Goal: Transaction & Acquisition: Subscribe to service/newsletter

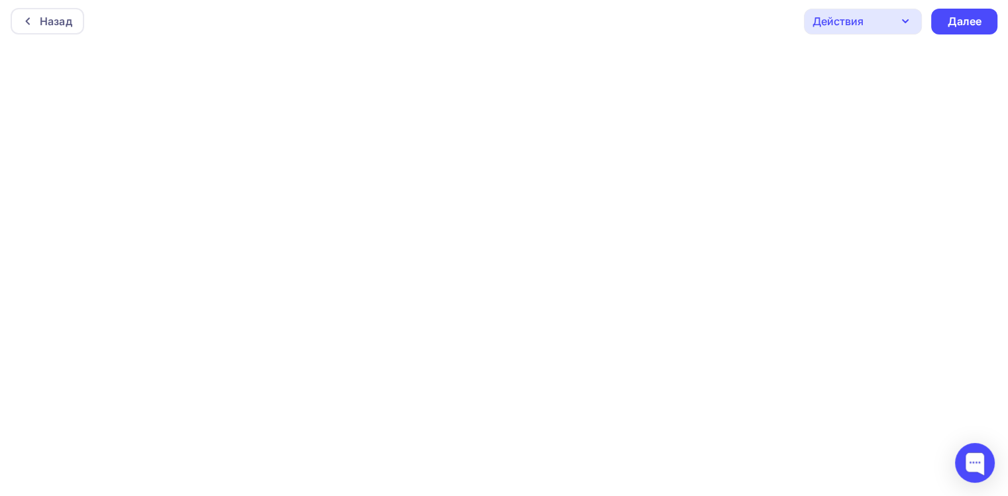
scroll to position [3, 0]
click at [49, 12] on div "Назад" at bounding box center [48, 21] width 74 height 27
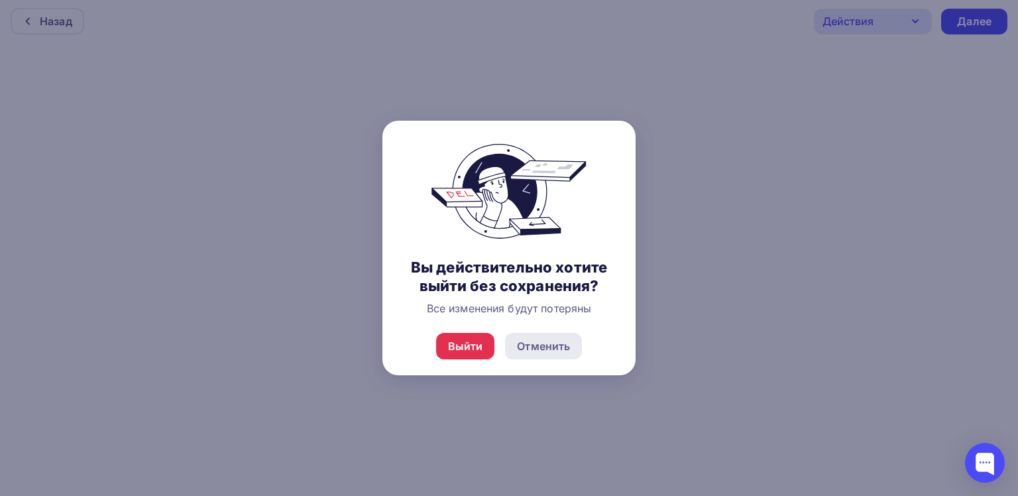
click at [546, 350] on div "Отменить" at bounding box center [543, 346] width 53 height 16
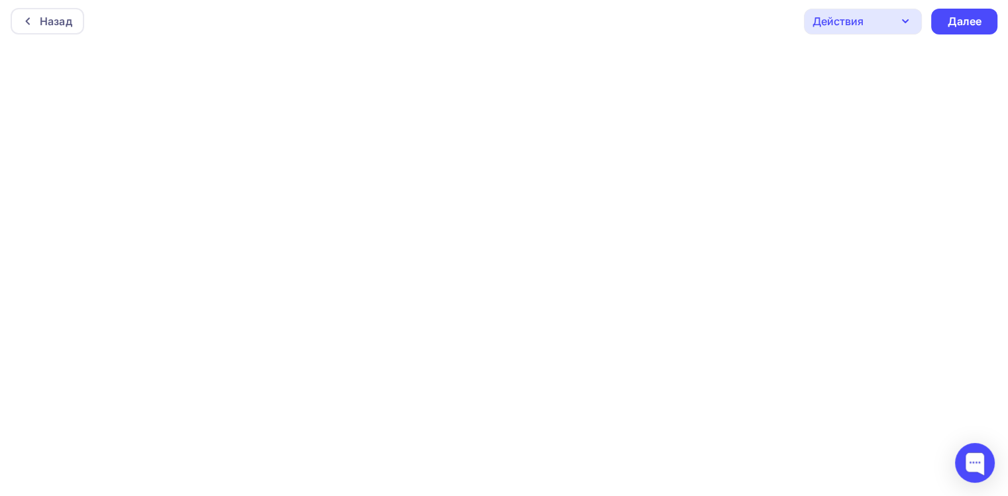
scroll to position [0, 0]
click at [47, 28] on div "Назад" at bounding box center [56, 24] width 32 height 16
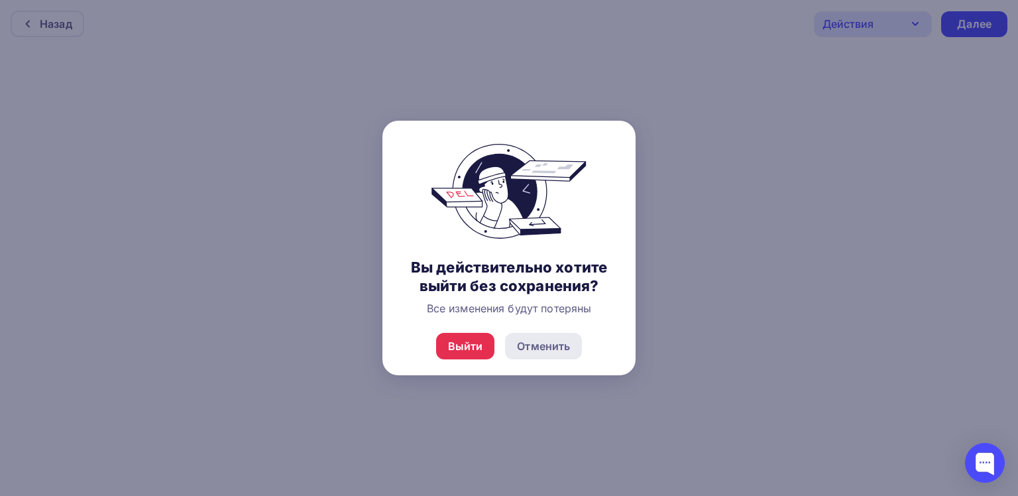
click at [568, 351] on div "Отменить" at bounding box center [543, 346] width 53 height 16
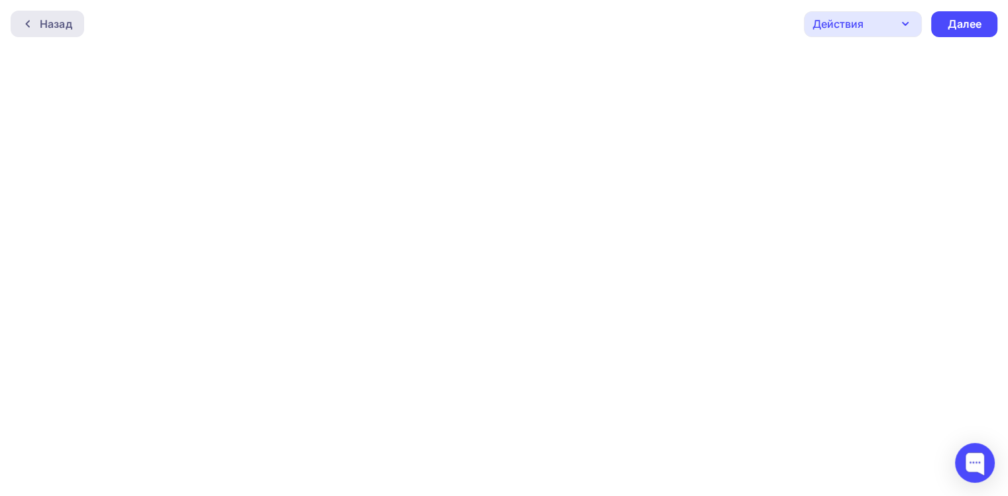
click at [53, 18] on div "Назад" at bounding box center [56, 24] width 32 height 16
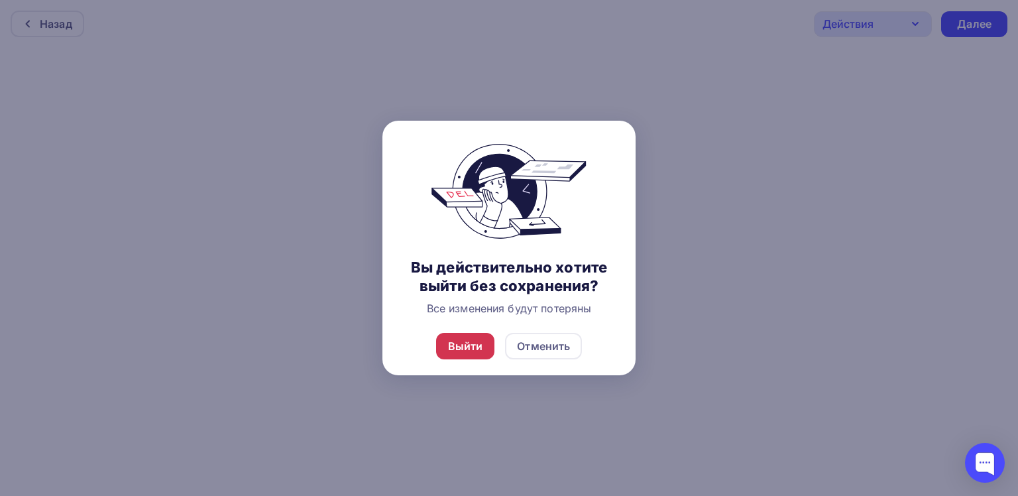
click at [479, 349] on div "Выйти" at bounding box center [465, 346] width 35 height 16
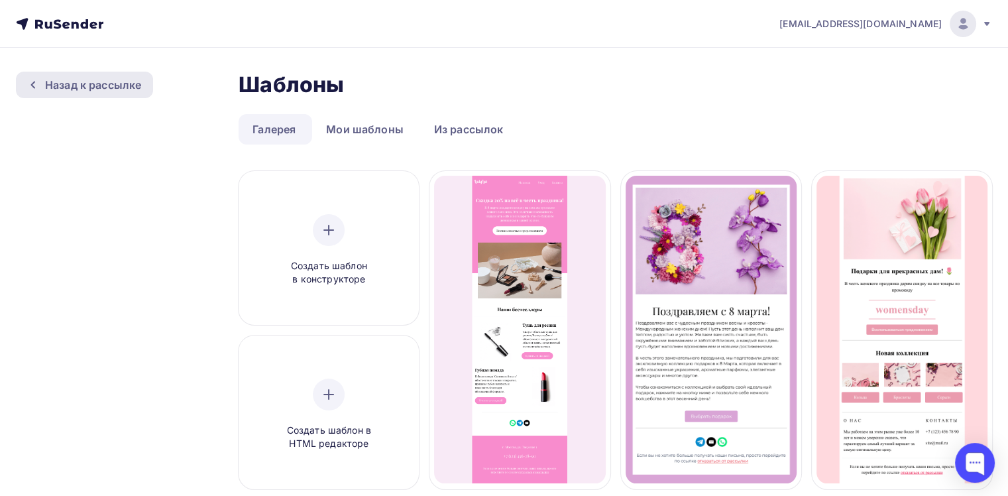
click at [93, 87] on div "Назад к рассылке" at bounding box center [93, 85] width 96 height 16
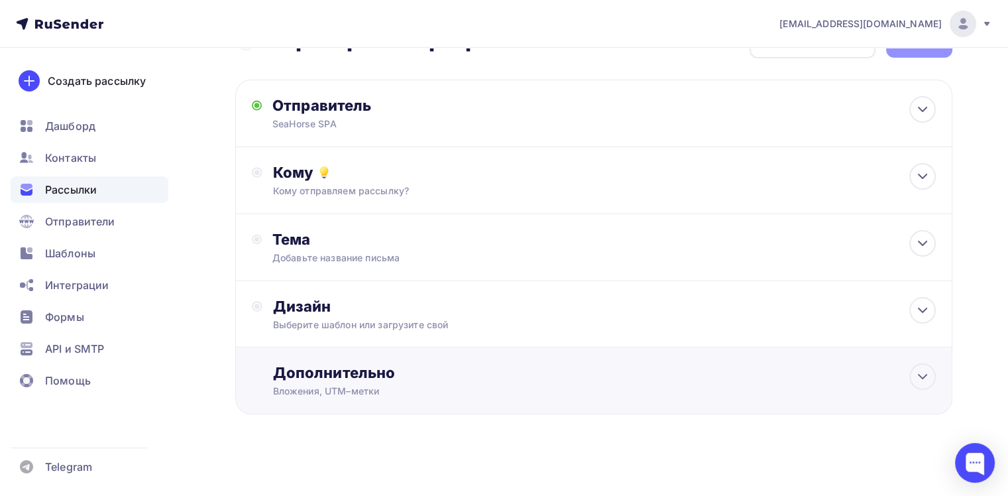
click at [341, 390] on div "Вложения, UTM–метки" at bounding box center [571, 390] width 597 height 13
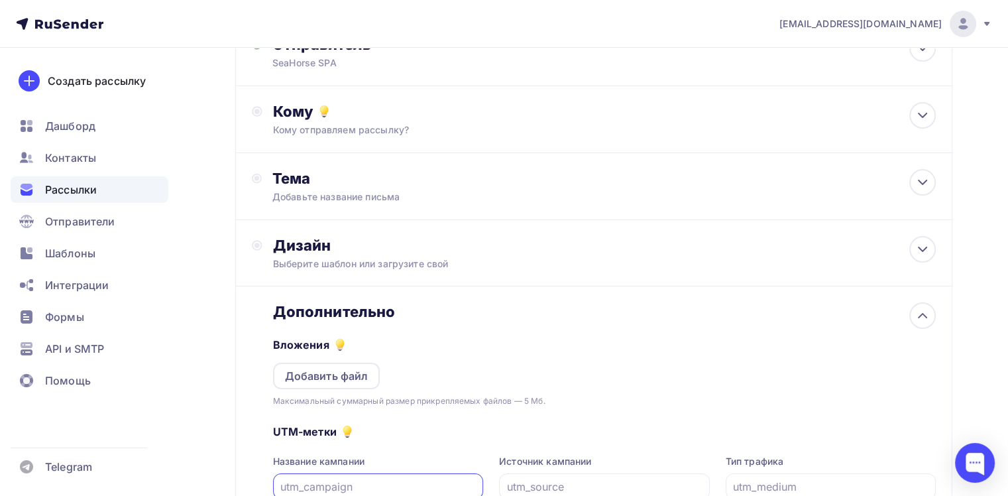
scroll to position [241, 0]
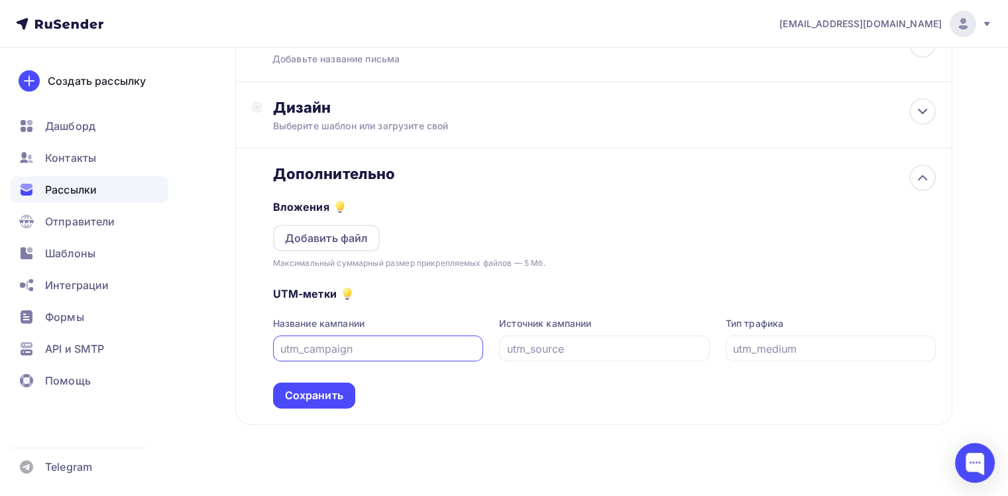
click at [568, 404] on div "UTM-метки Название кампании Источник кампании Тип трафика Сохранить" at bounding box center [604, 339] width 663 height 139
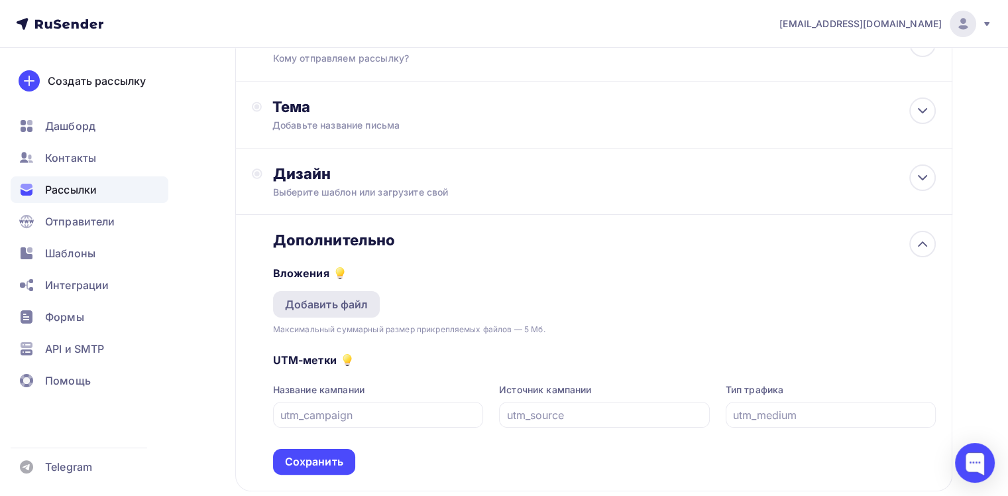
scroll to position [175, 0]
click at [364, 194] on div "Выберите шаблон или загрузите свой" at bounding box center [571, 192] width 597 height 13
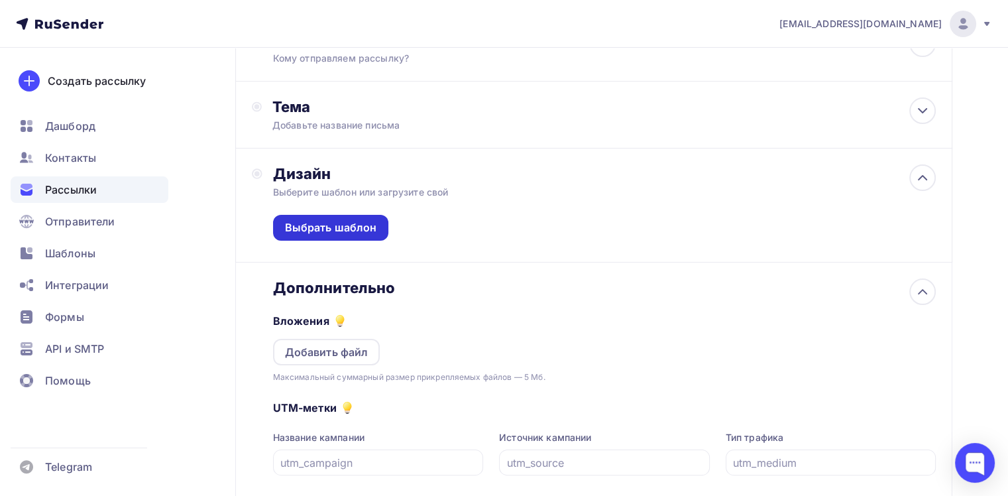
click at [349, 229] on div "Выбрать шаблон" at bounding box center [331, 227] width 92 height 15
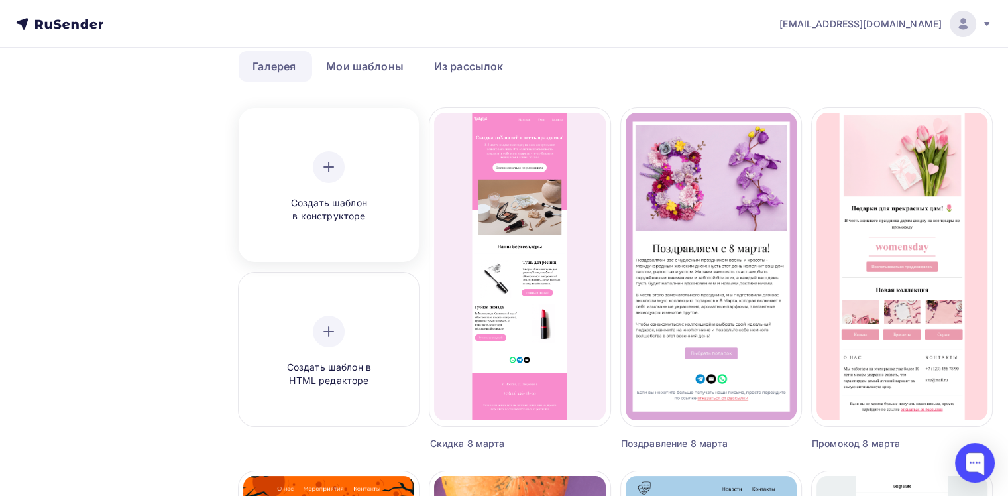
scroll to position [66, 0]
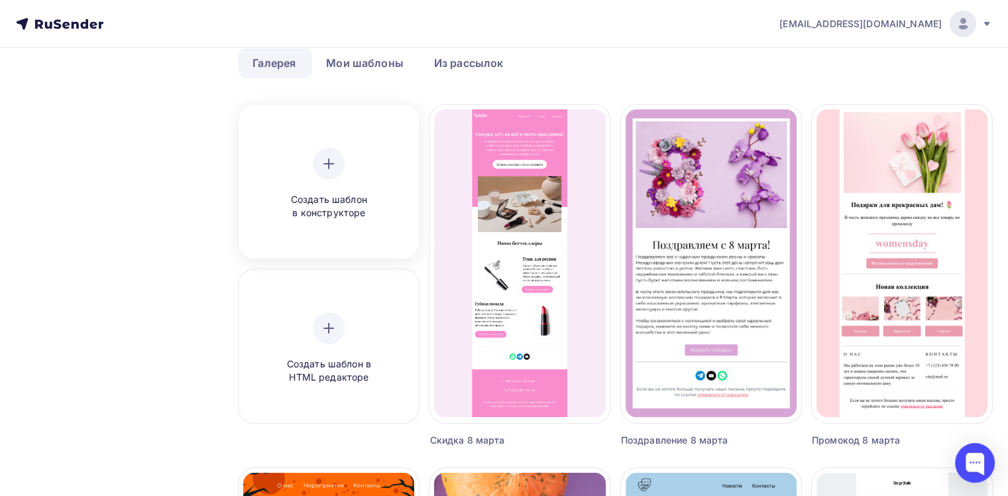
click at [331, 159] on icon at bounding box center [329, 164] width 16 height 16
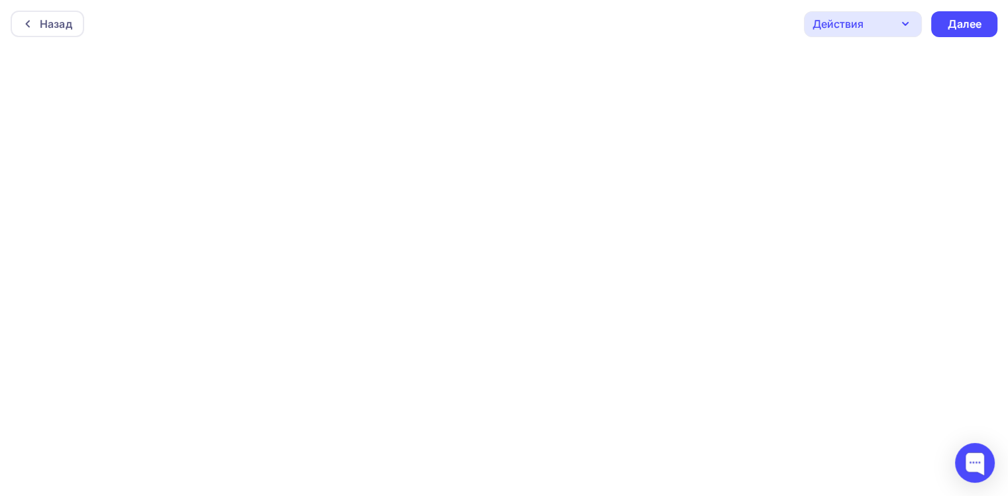
click at [40, 8] on div "Назад Действия Отправить тестовое письмо Предпросмотр Сохранить в Мои шаблоны В…" at bounding box center [504, 24] width 1008 height 48
click at [29, 21] on icon at bounding box center [28, 24] width 11 height 11
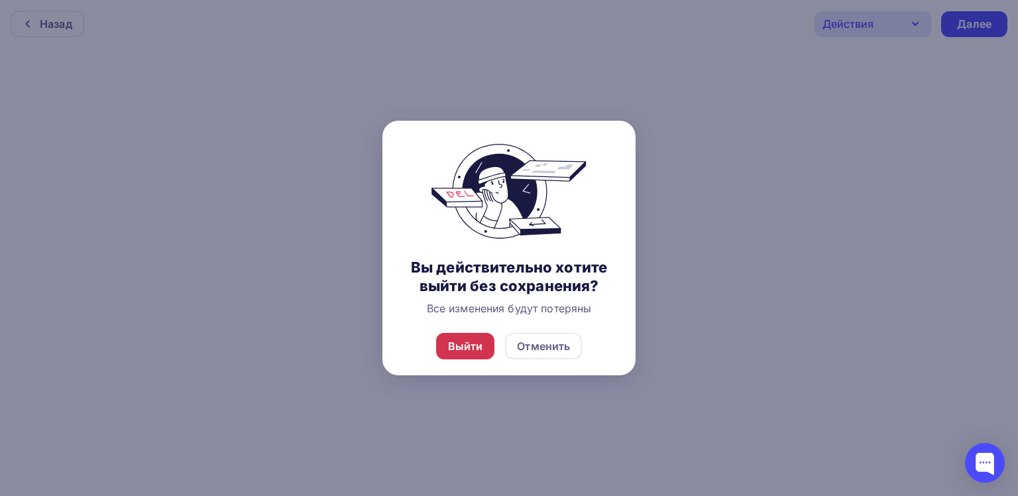
click at [459, 349] on div "Выйти" at bounding box center [465, 346] width 35 height 16
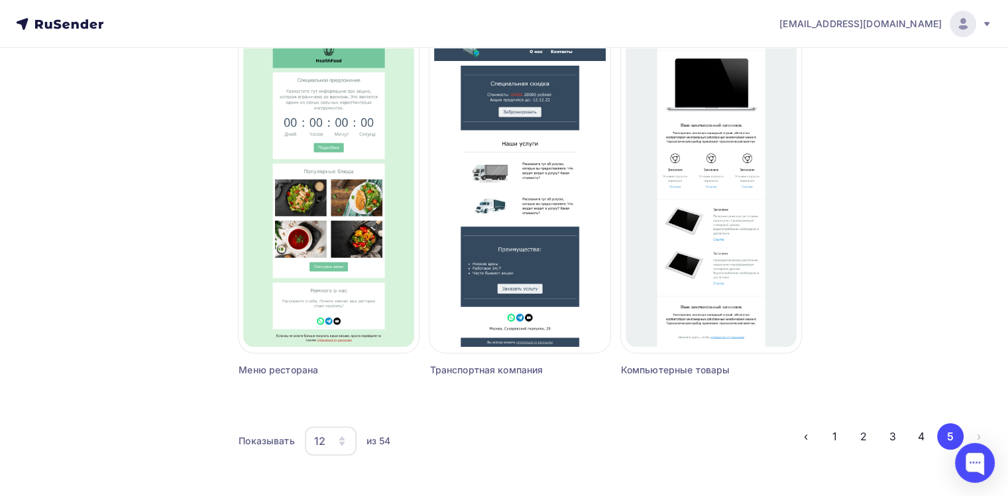
scroll to position [864, 0]
click at [846, 437] on button "1" at bounding box center [835, 435] width 27 height 27
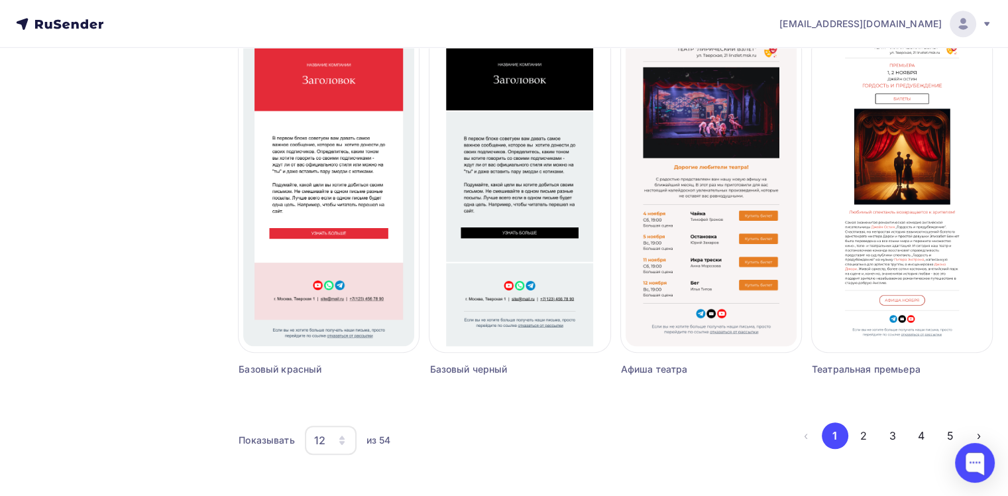
drag, startPoint x: 326, startPoint y: 437, endPoint x: 313, endPoint y: 437, distance: 13.3
click at [313, 437] on div "12" at bounding box center [331, 440] width 52 height 29
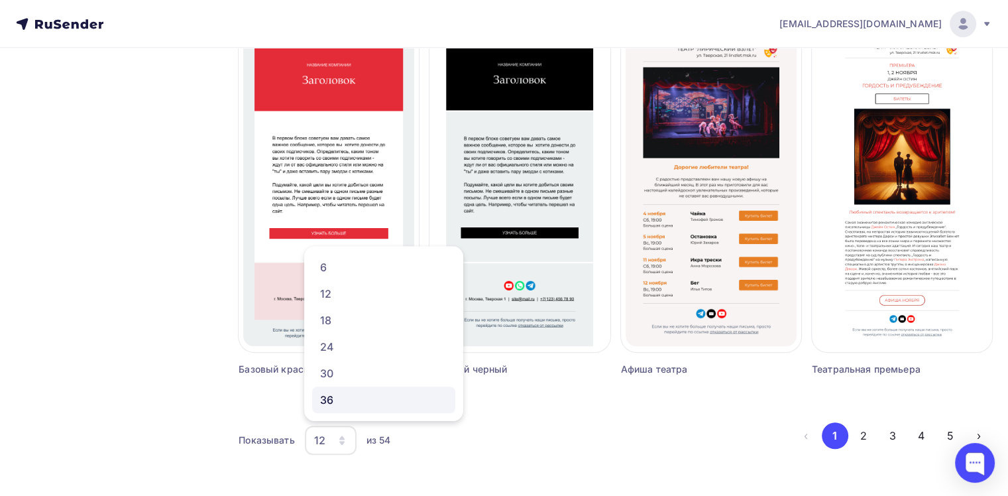
click at [343, 403] on div "36" at bounding box center [383, 400] width 127 height 16
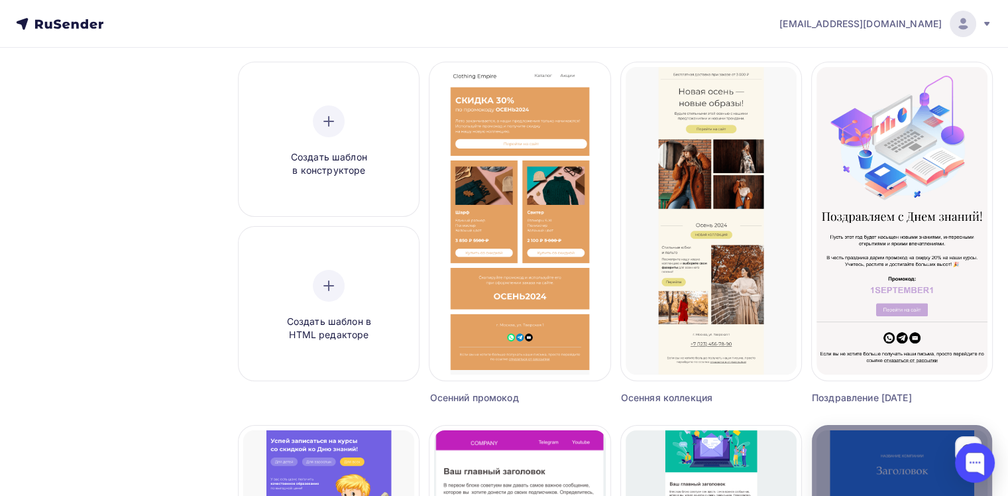
scroll to position [66, 0]
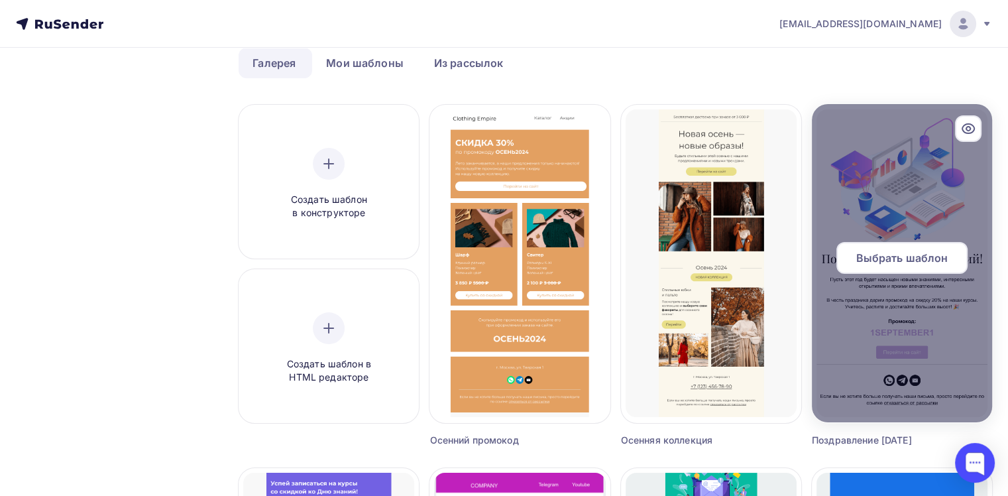
click at [928, 259] on span "Выбрать шаблон" at bounding box center [902, 258] width 92 height 16
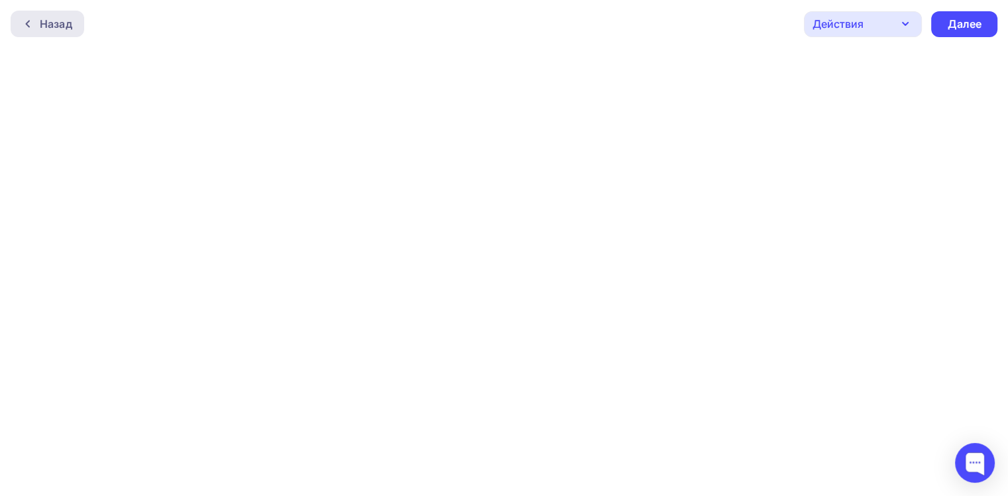
click at [61, 24] on div "Назад" at bounding box center [56, 24] width 32 height 16
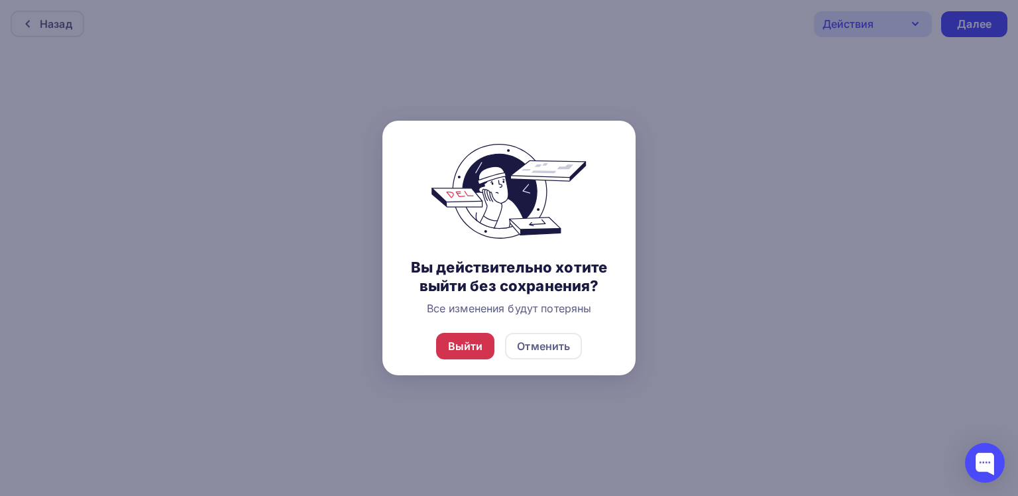
click at [465, 351] on div "Выйти" at bounding box center [465, 346] width 35 height 16
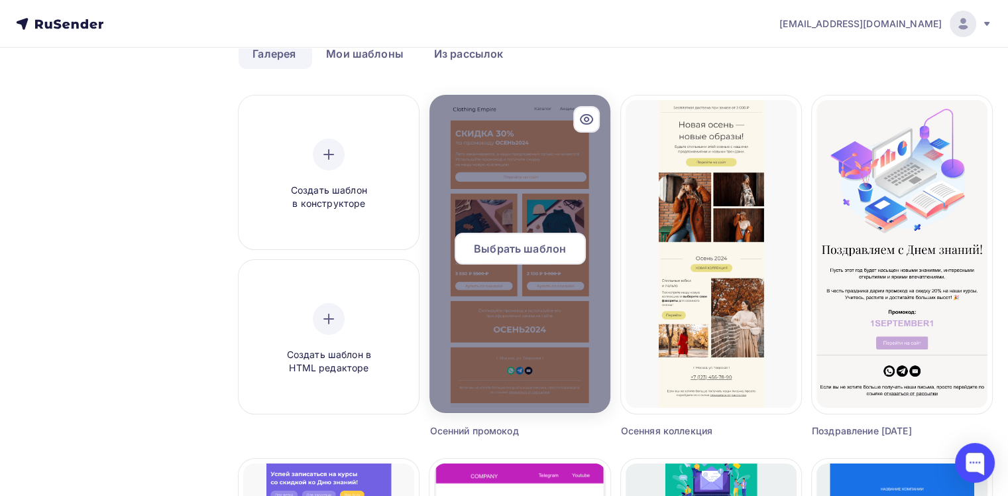
scroll to position [133, 0]
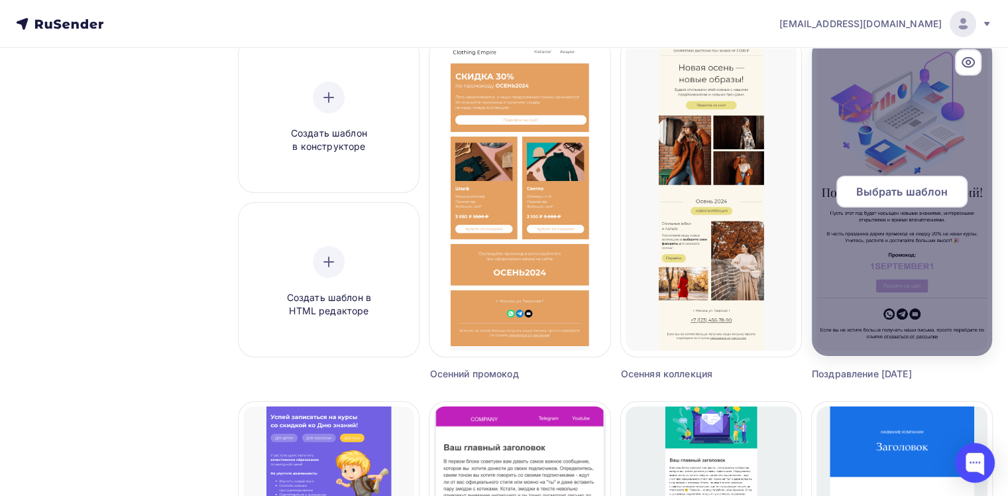
click at [888, 205] on div "Выбрать шаблон" at bounding box center [902, 192] width 131 height 32
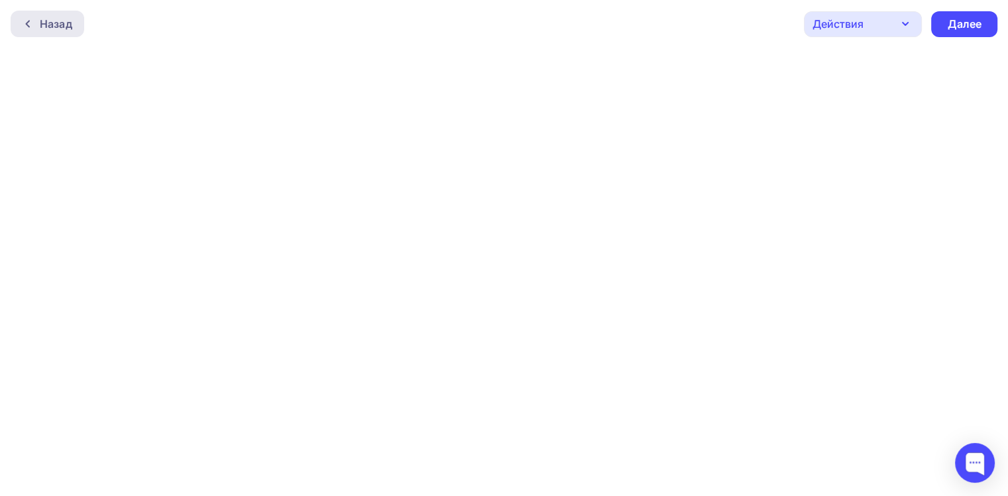
click at [40, 28] on div "Назад" at bounding box center [56, 24] width 32 height 16
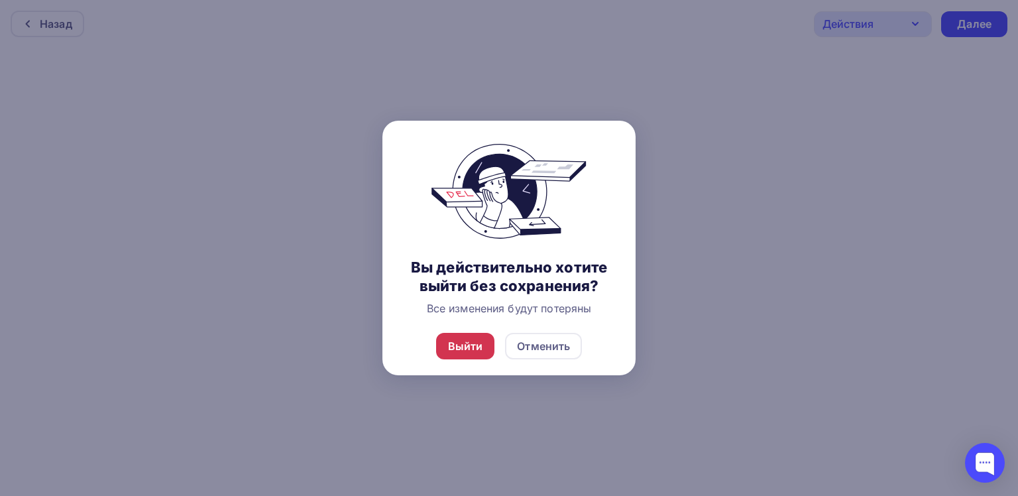
click at [462, 350] on div "Выйти" at bounding box center [465, 346] width 35 height 16
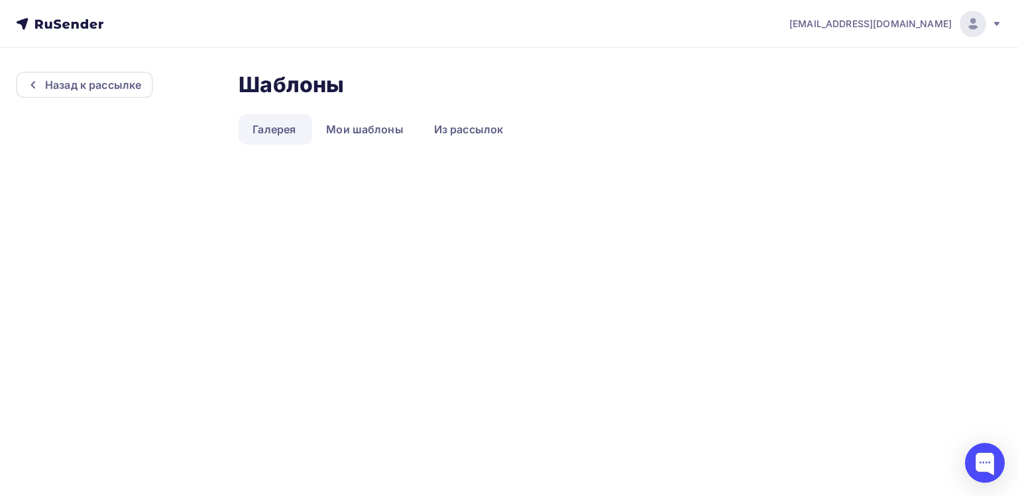
click at [277, 124] on link "Галерея" at bounding box center [274, 129] width 71 height 30
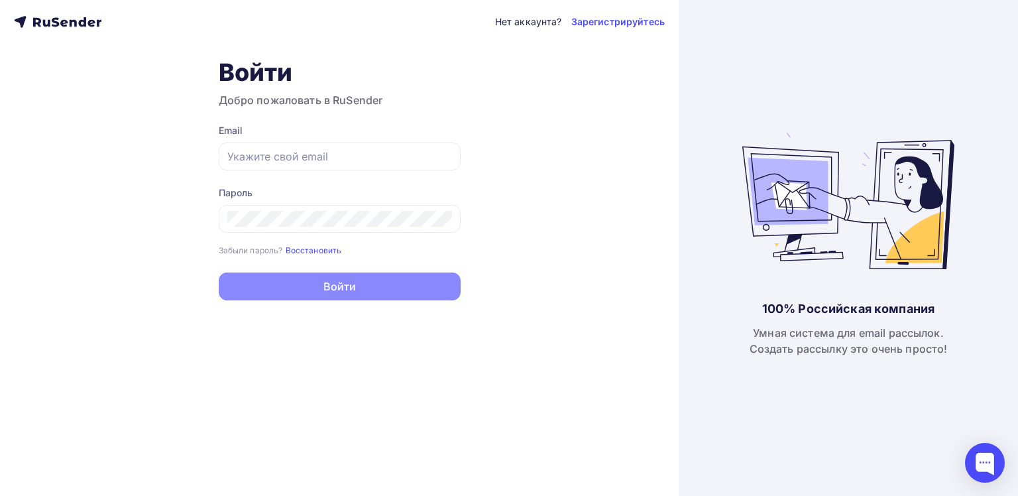
type input "[EMAIL_ADDRESS][DOMAIN_NAME]"
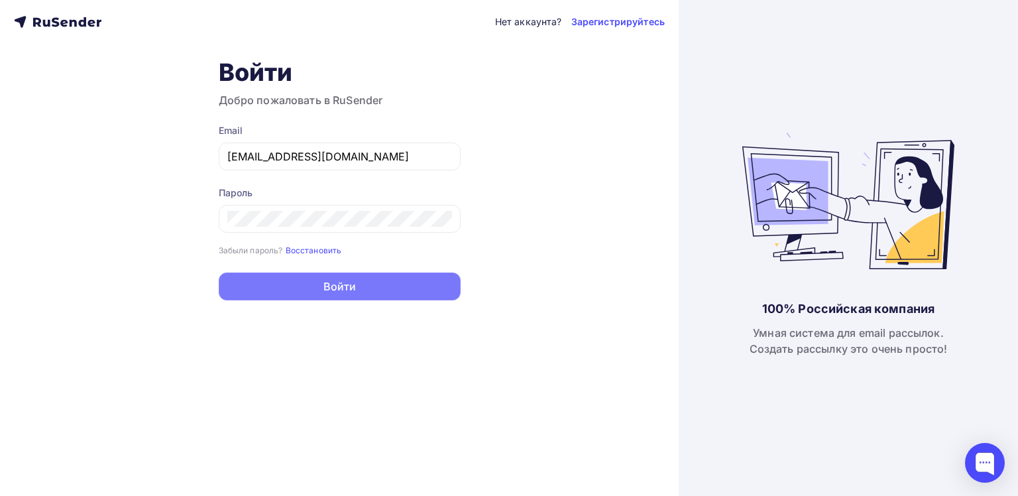
click at [390, 287] on button "Войти" at bounding box center [340, 286] width 242 height 28
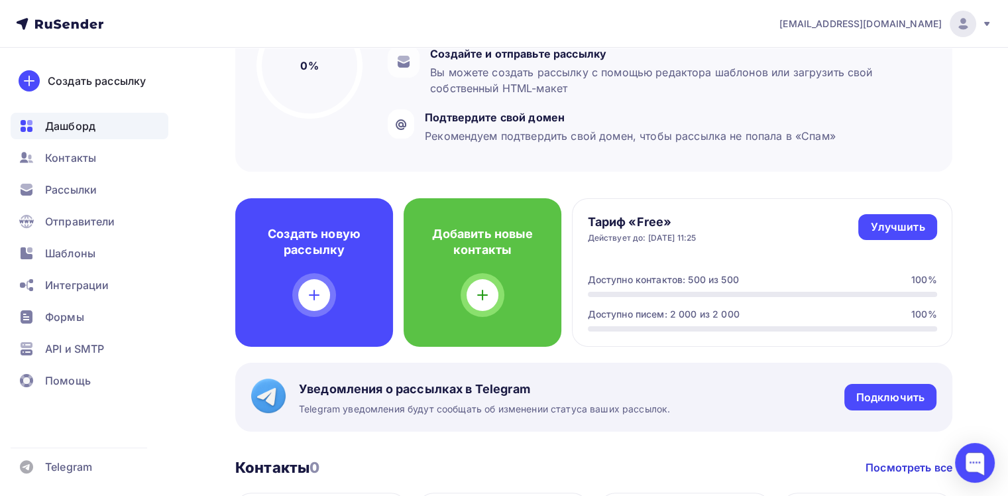
scroll to position [265, 0]
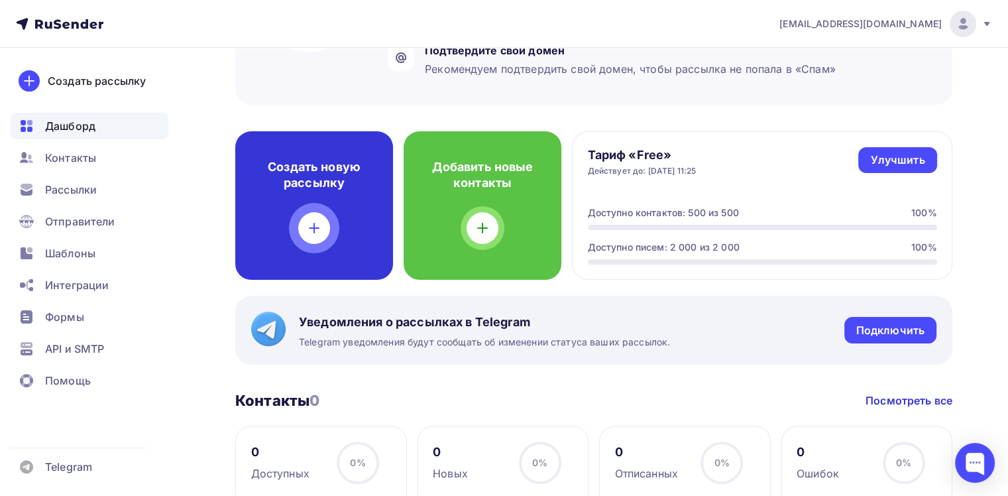
click at [305, 217] on div at bounding box center [314, 228] width 32 height 32
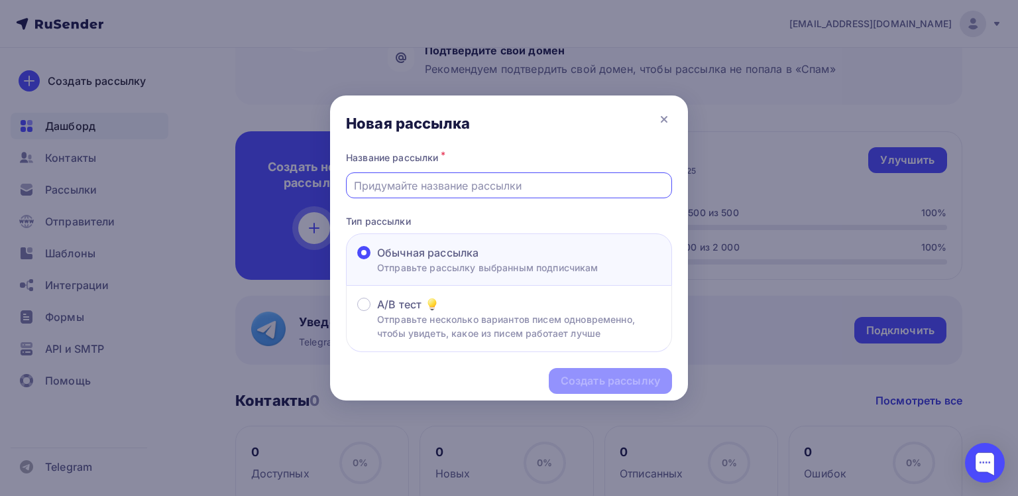
click at [425, 180] on input "text" at bounding box center [509, 186] width 311 height 16
type input "Партнерская программа"
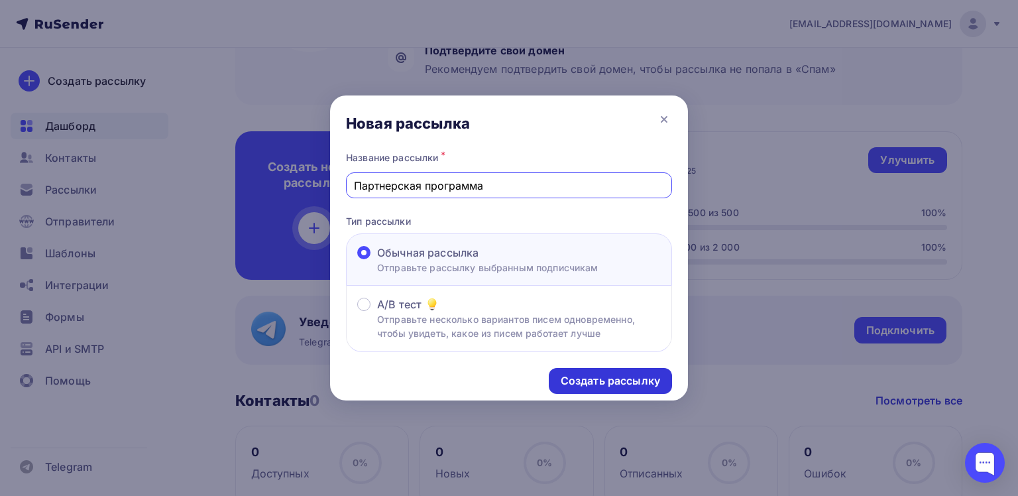
click at [618, 378] on div "Создать рассылку" at bounding box center [610, 380] width 99 height 15
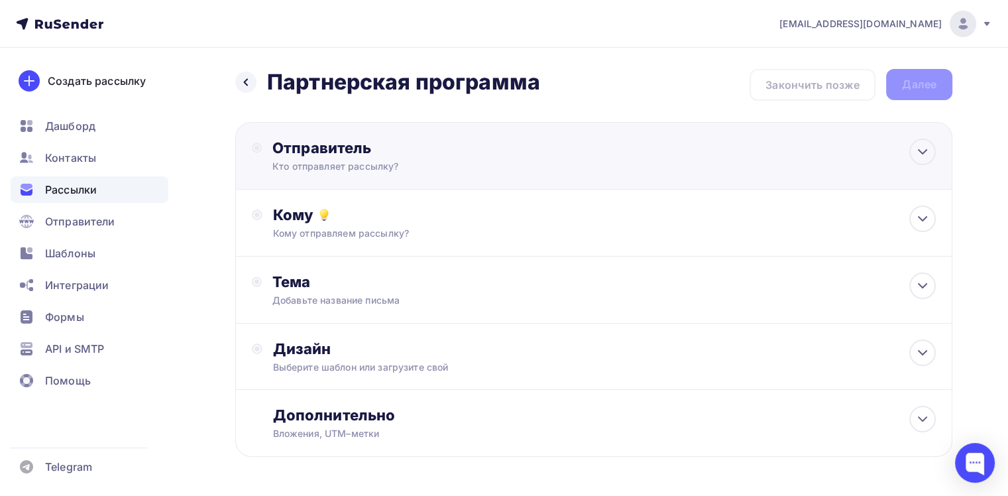
click at [464, 170] on div "Кто отправляет рассылку?" at bounding box center [401, 166] width 259 height 13
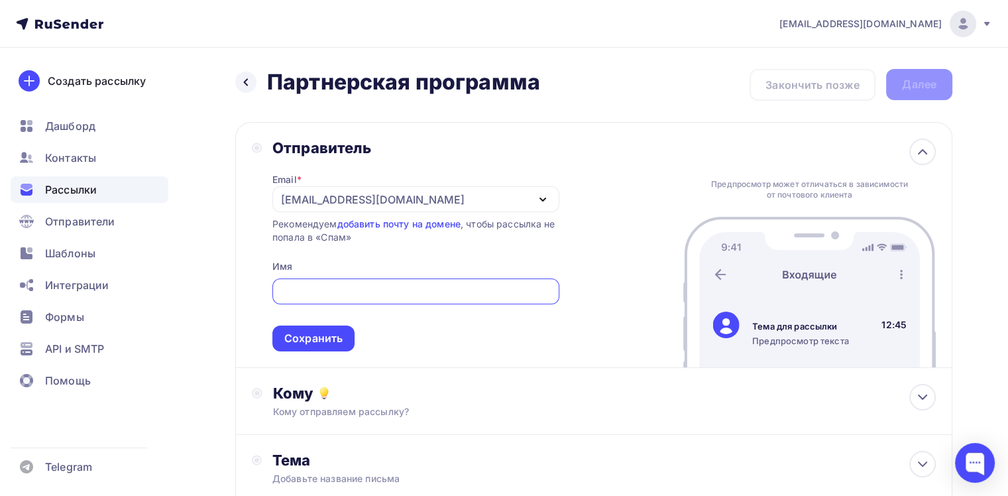
click at [629, 138] on div "Отправитель Email * info@seahorse-spa.ru info@seahorse-spa.ru Добавить отправит…" at bounding box center [593, 245] width 717 height 246
click at [345, 290] on input "text" at bounding box center [416, 292] width 272 height 16
type input "SeaHorse SPA"
click at [308, 337] on div "Сохранить" at bounding box center [313, 338] width 58 height 15
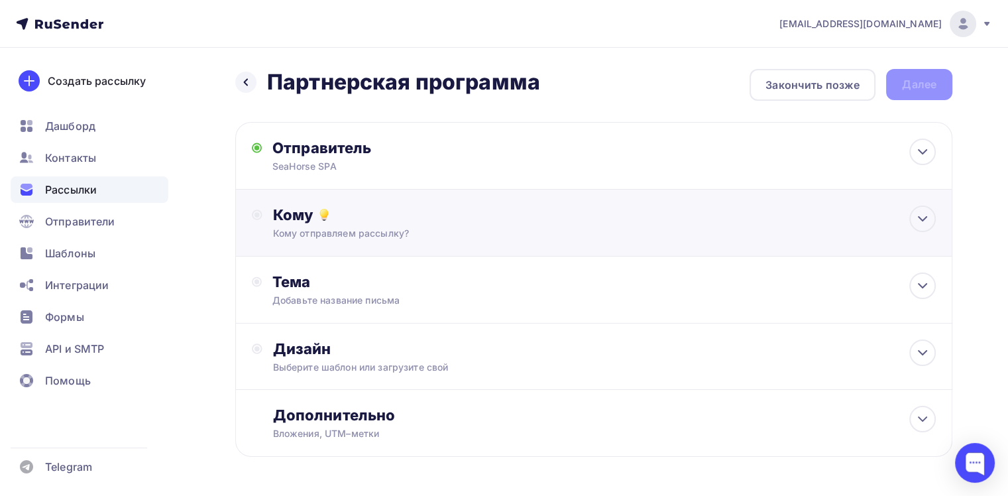
click at [355, 215] on div "Кому" at bounding box center [604, 214] width 663 height 19
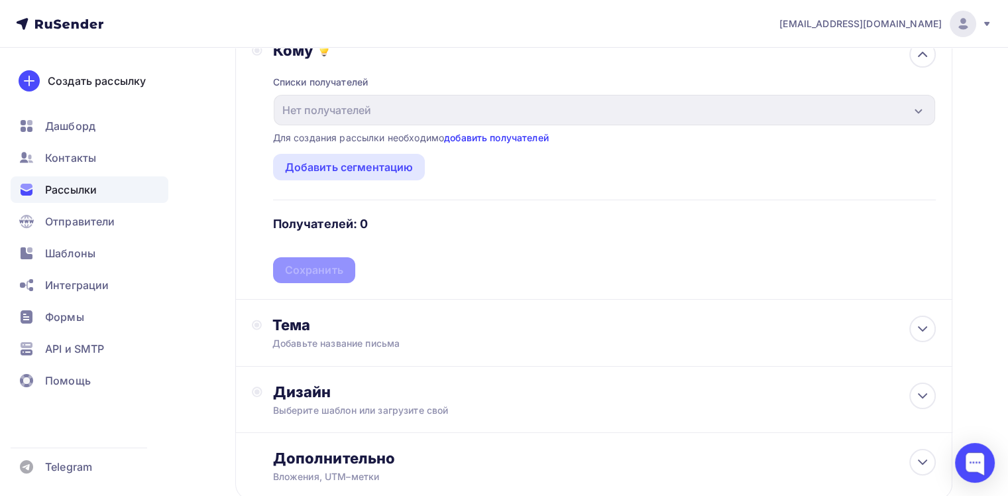
scroll to position [133, 0]
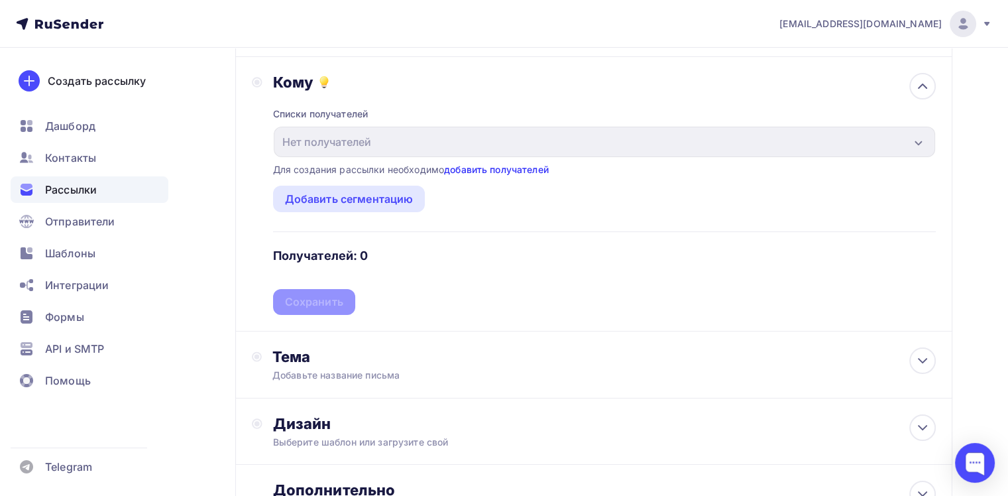
click at [529, 170] on link "добавить получателей" at bounding box center [496, 169] width 105 height 11
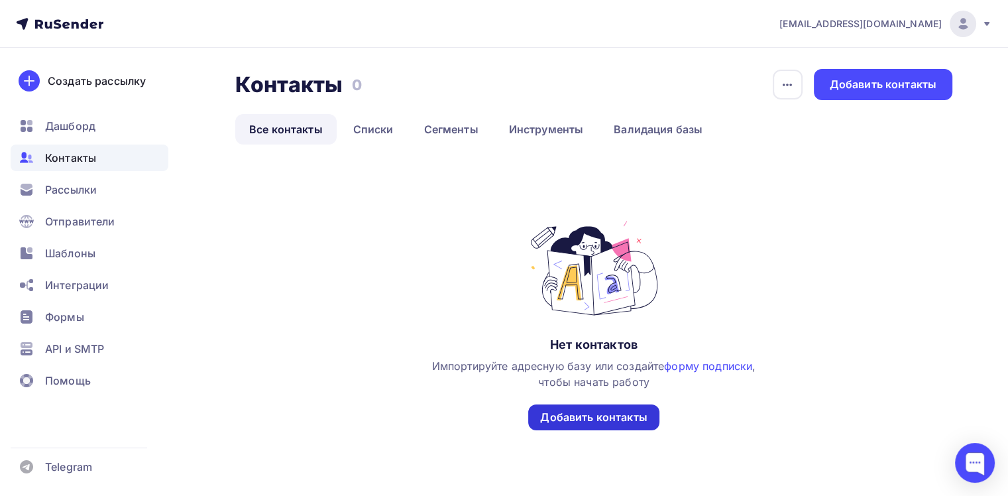
click at [595, 417] on div "Добавить контакты" at bounding box center [593, 417] width 107 height 15
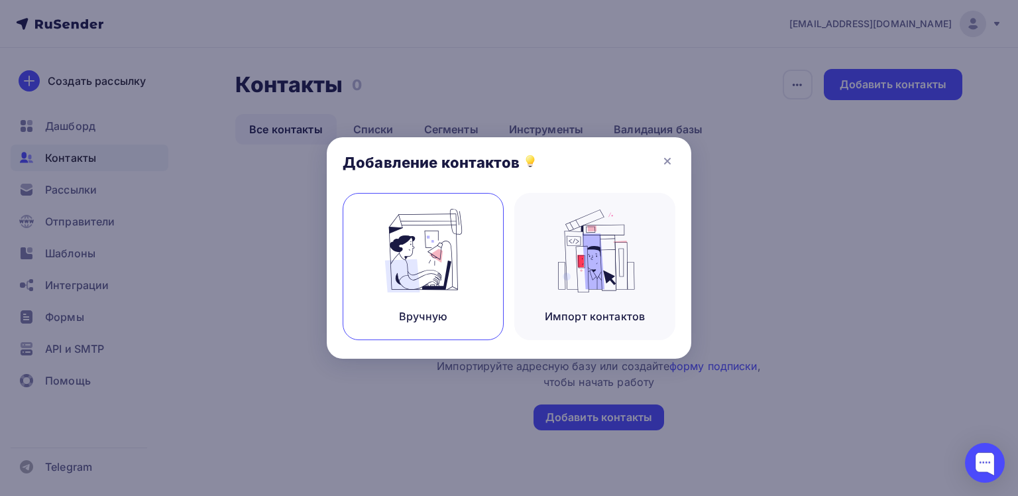
click at [420, 241] on img at bounding box center [423, 251] width 89 height 84
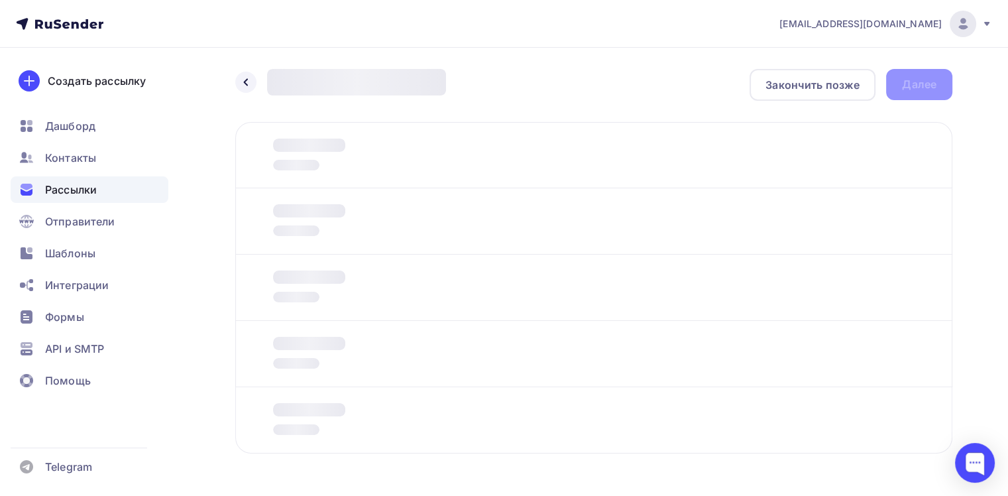
scroll to position [42, 0]
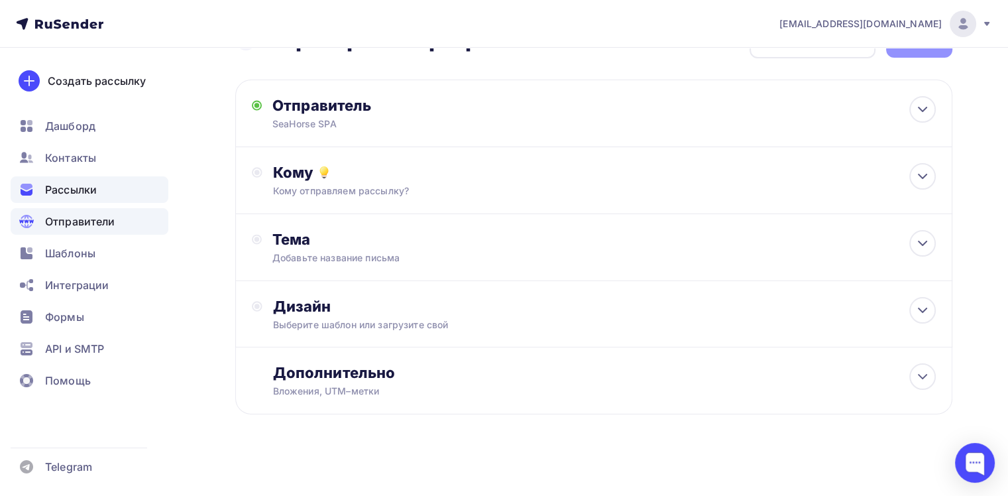
click at [63, 219] on span "Отправители" at bounding box center [80, 221] width 70 height 16
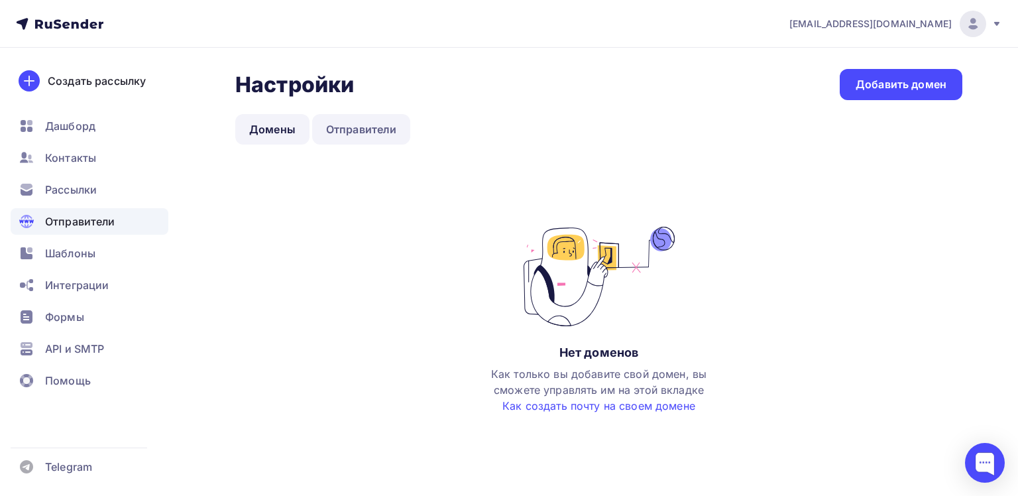
click at [364, 127] on link "Отправители" at bounding box center [361, 129] width 99 height 30
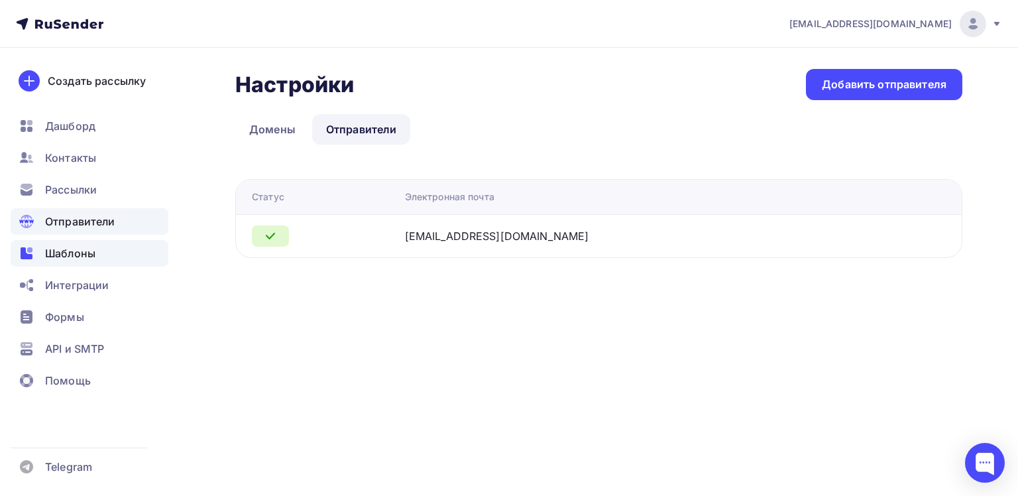
click at [50, 251] on span "Шаблоны" at bounding box center [70, 253] width 50 height 16
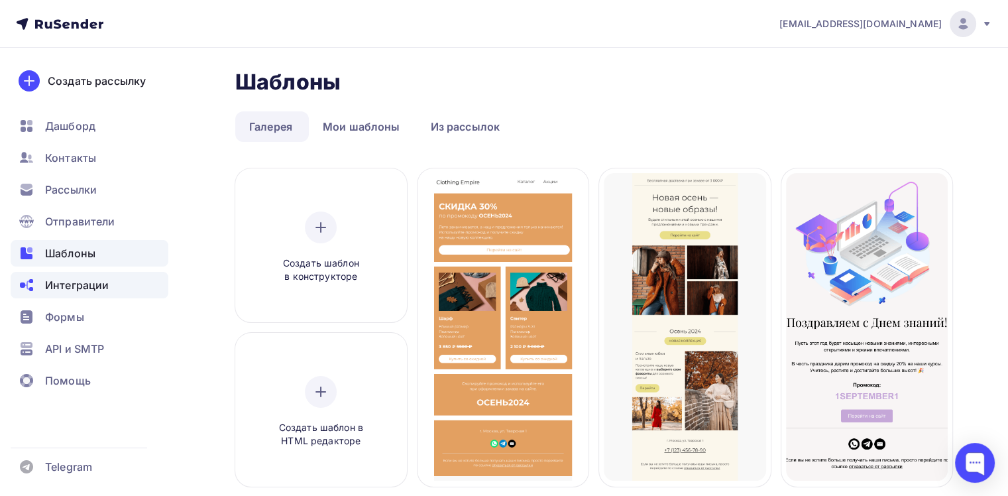
click at [65, 288] on span "Интеграции" at bounding box center [77, 285] width 64 height 16
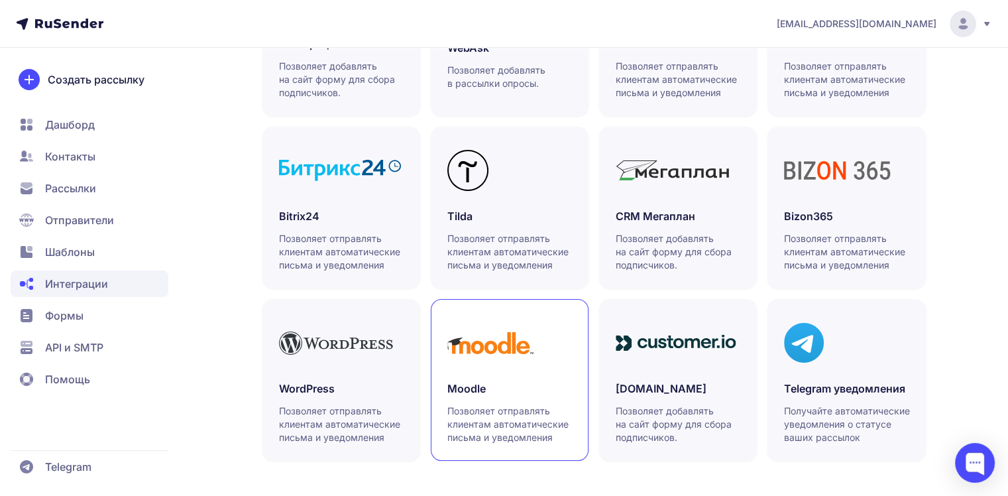
scroll to position [416, 0]
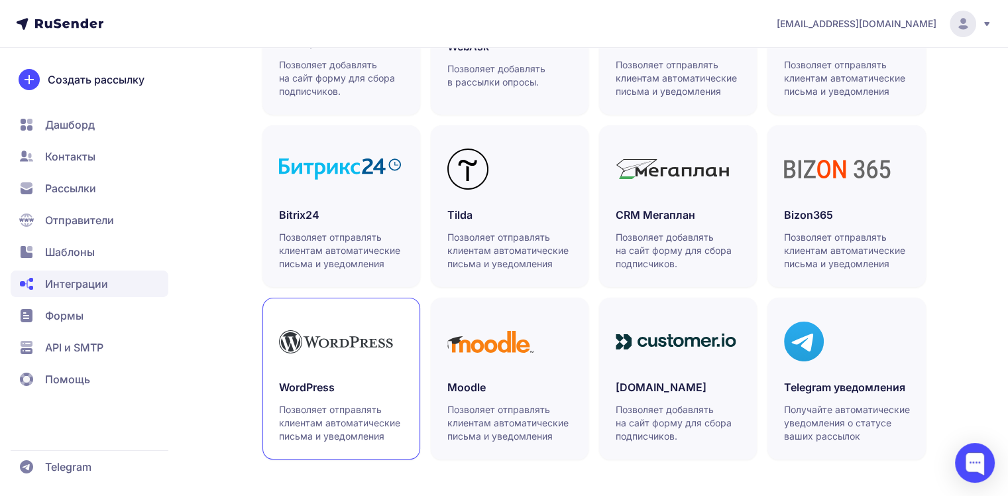
click at [372, 440] on p "Позволяет отправлять клиентам автоматические письма и уведомления" at bounding box center [342, 423] width 126 height 40
click at [90, 251] on span "Шаблоны" at bounding box center [70, 252] width 50 height 16
